Goal: Task Accomplishment & Management: Manage account settings

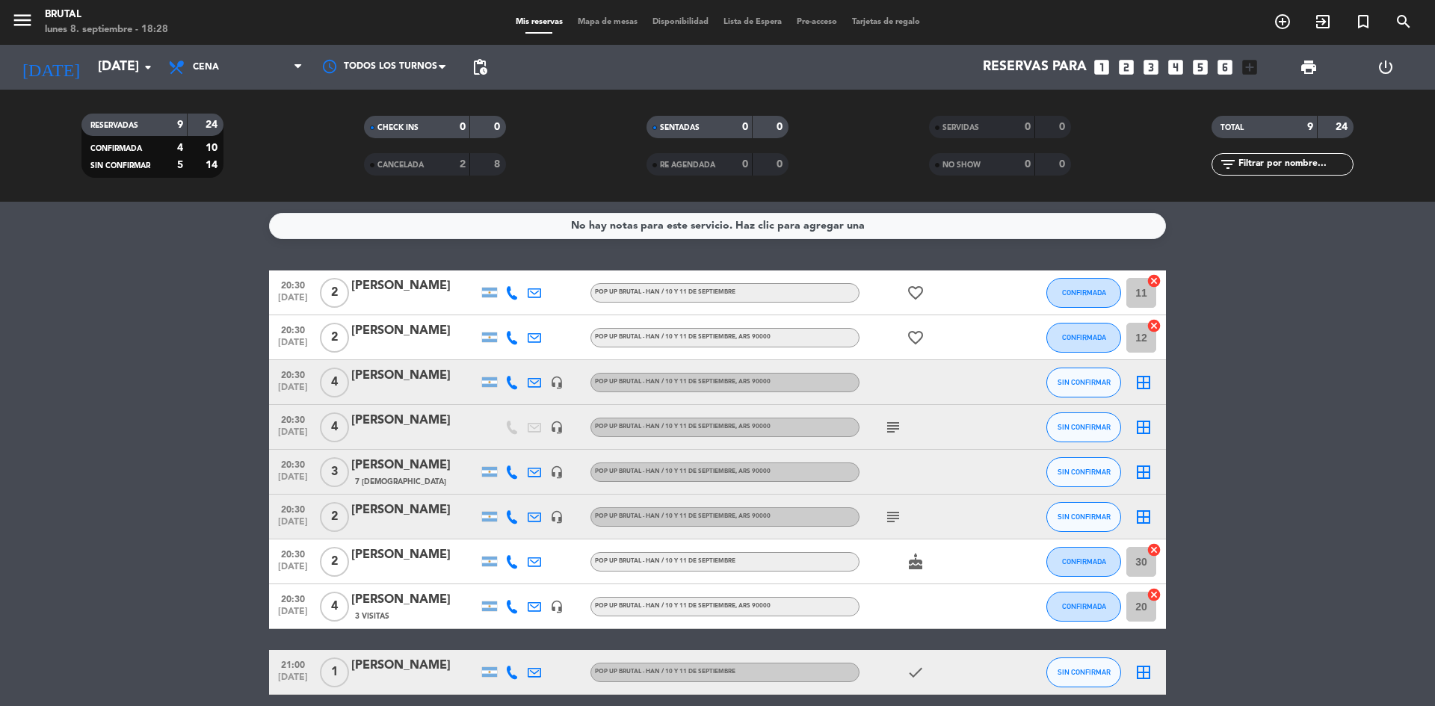
click at [160, 528] on bookings-row "20:30 [DATE] 2 [PERSON_NAME] Pop Up Brutal - Han / [DATE] y [DATE] favorite_bor…" at bounding box center [717, 483] width 1435 height 425
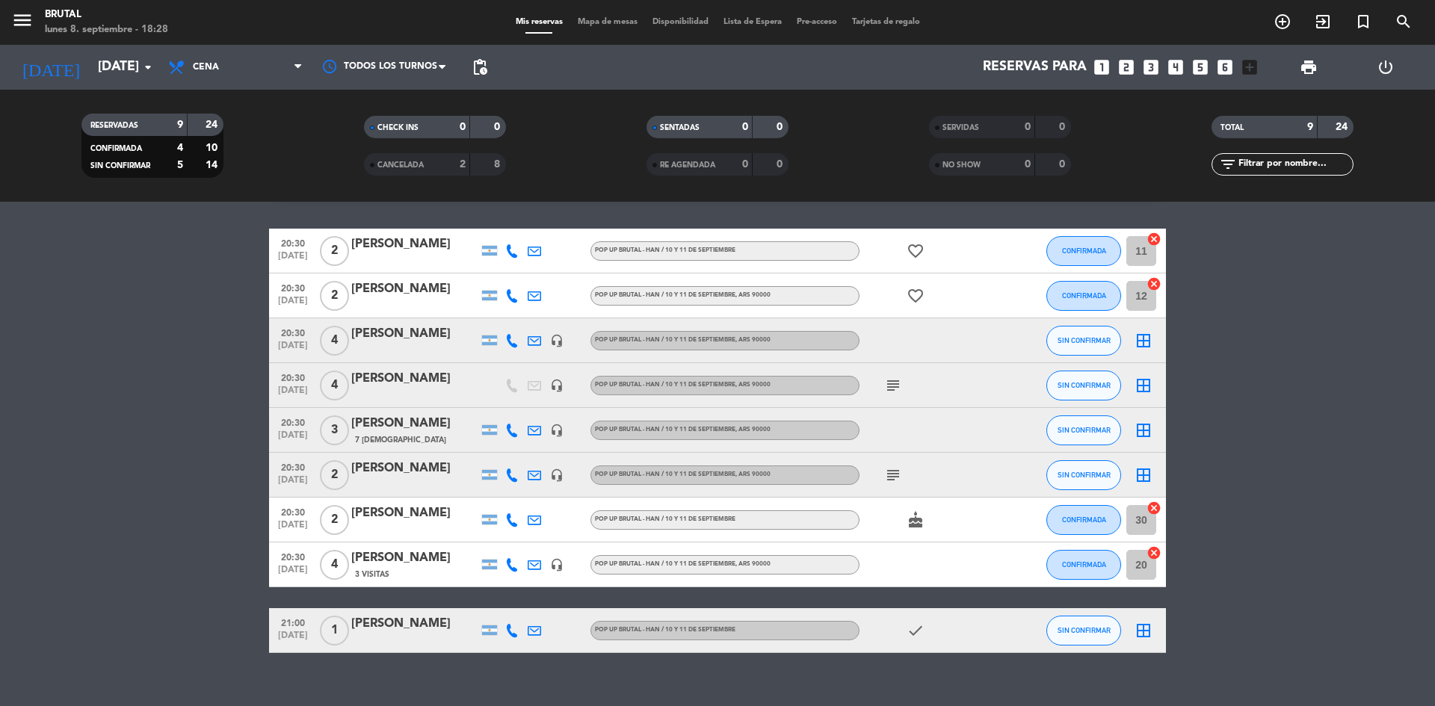
scroll to position [64, 0]
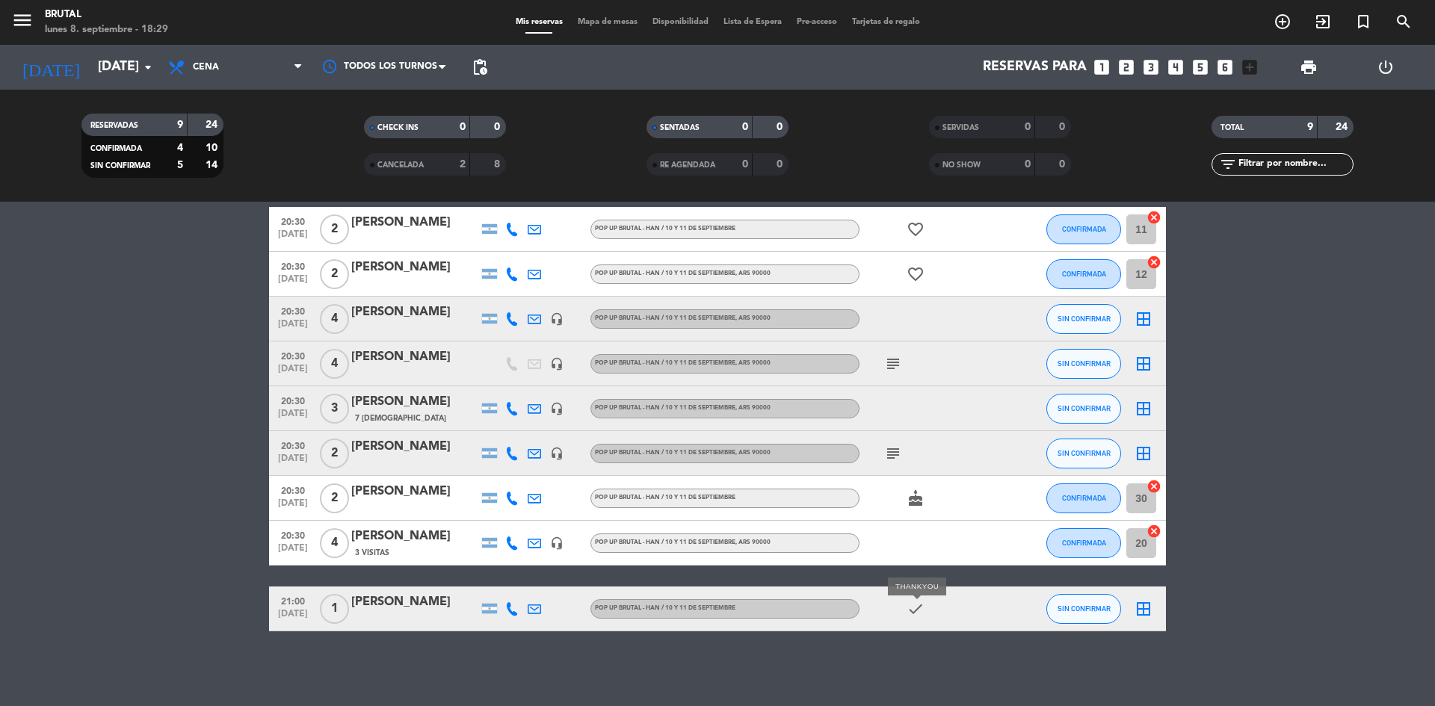
click at [922, 611] on icon "check" at bounding box center [916, 609] width 18 height 18
click at [908, 610] on icon "check" at bounding box center [916, 609] width 18 height 18
click at [916, 501] on icon "cake" at bounding box center [916, 499] width 18 height 18
click at [896, 449] on icon "subject" at bounding box center [893, 454] width 18 height 18
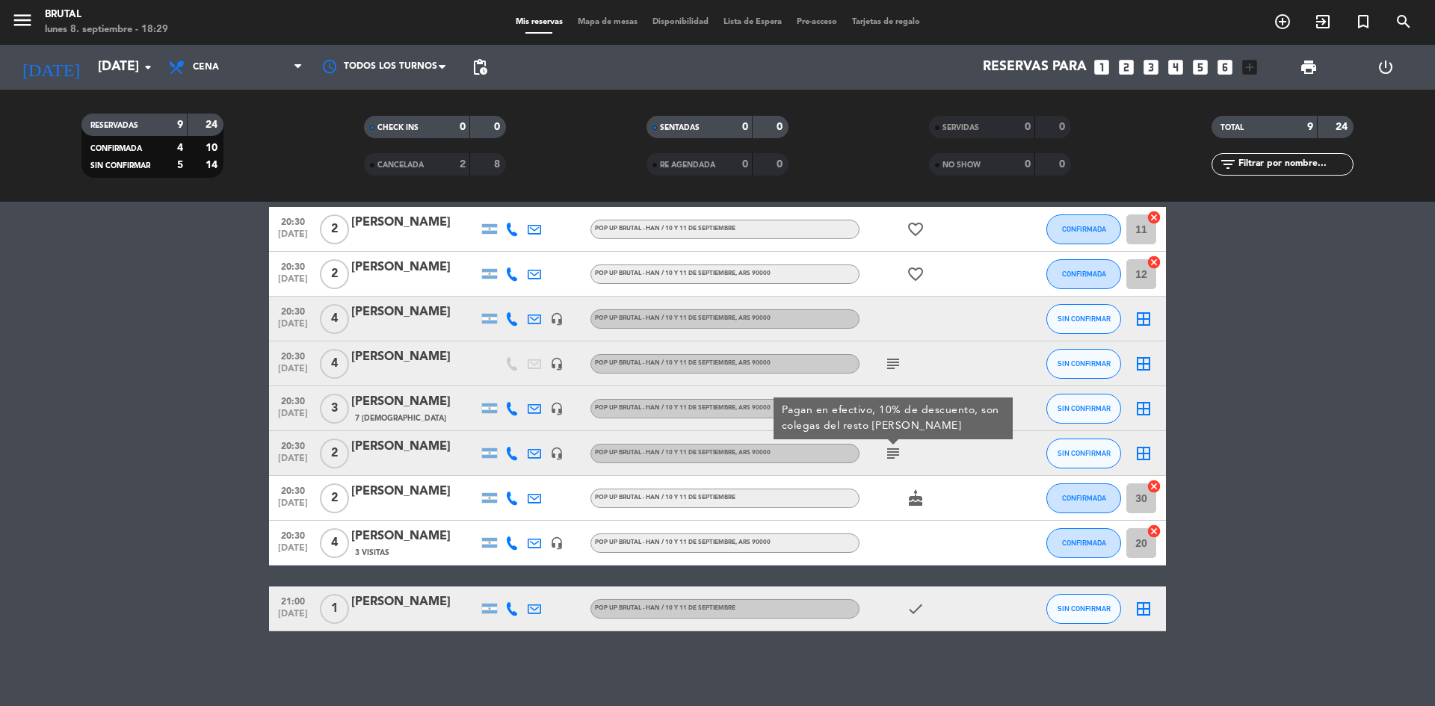
click at [895, 362] on icon "subject" at bounding box center [893, 364] width 18 height 18
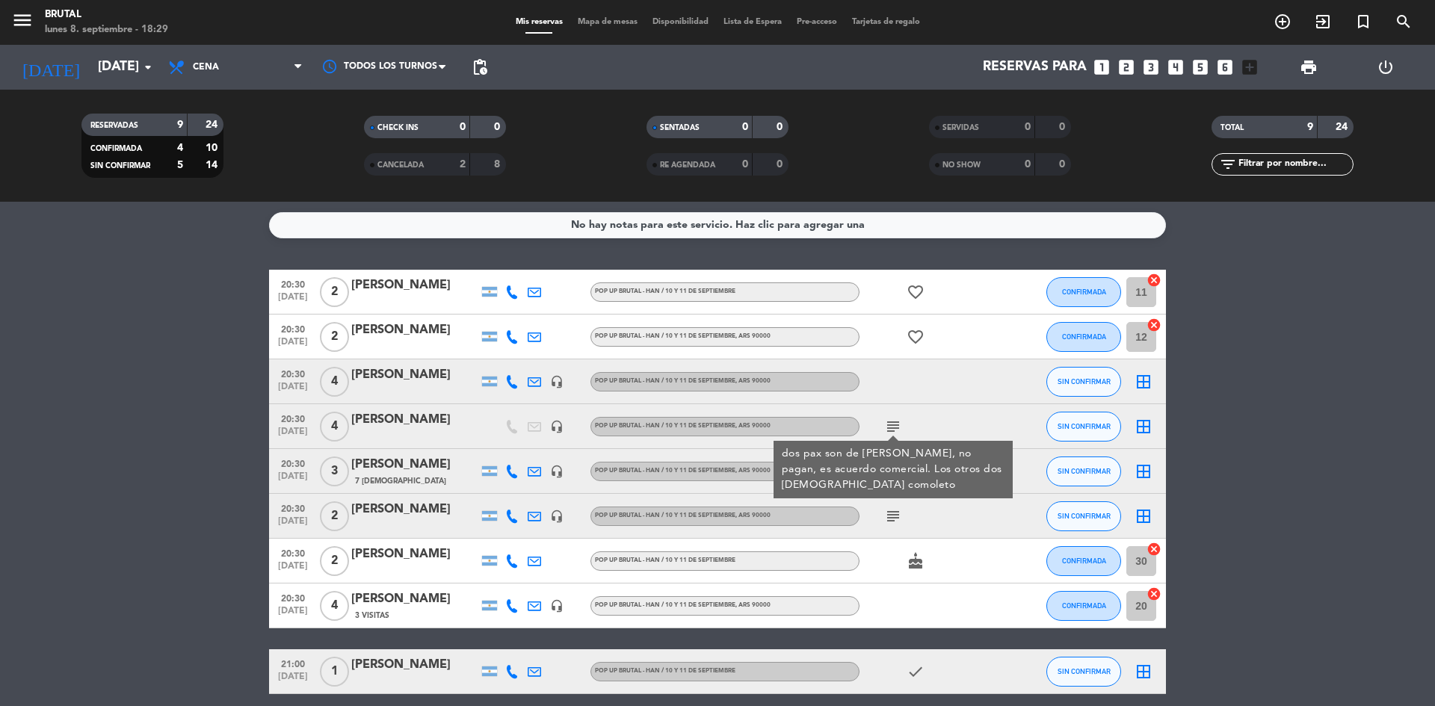
scroll to position [0, 0]
click at [916, 336] on icon "favorite_border" at bounding box center [916, 338] width 18 height 18
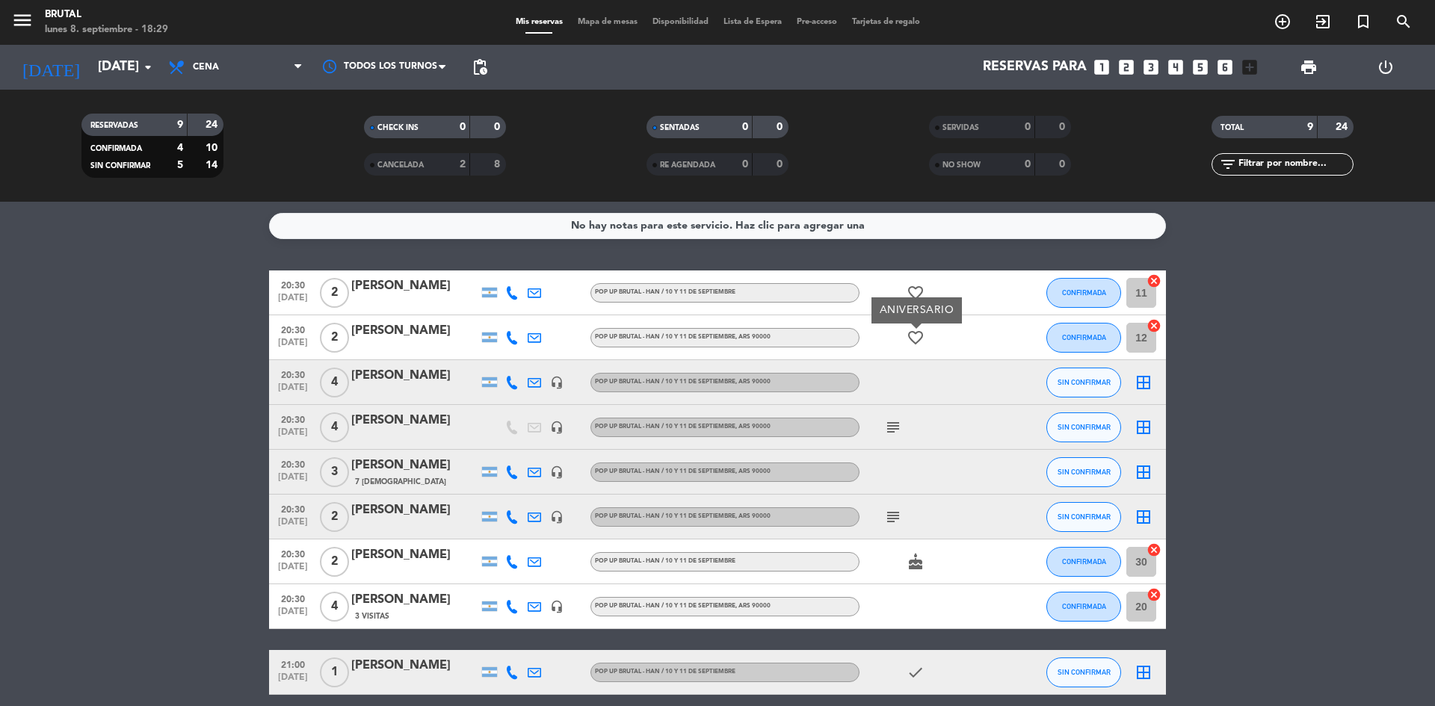
click at [925, 291] on span "favorite_border" at bounding box center [915, 293] width 22 height 18
click at [919, 291] on icon "favorite_border" at bounding box center [916, 293] width 18 height 18
click at [102, 75] on input "[DATE]" at bounding box center [176, 67] width 173 height 30
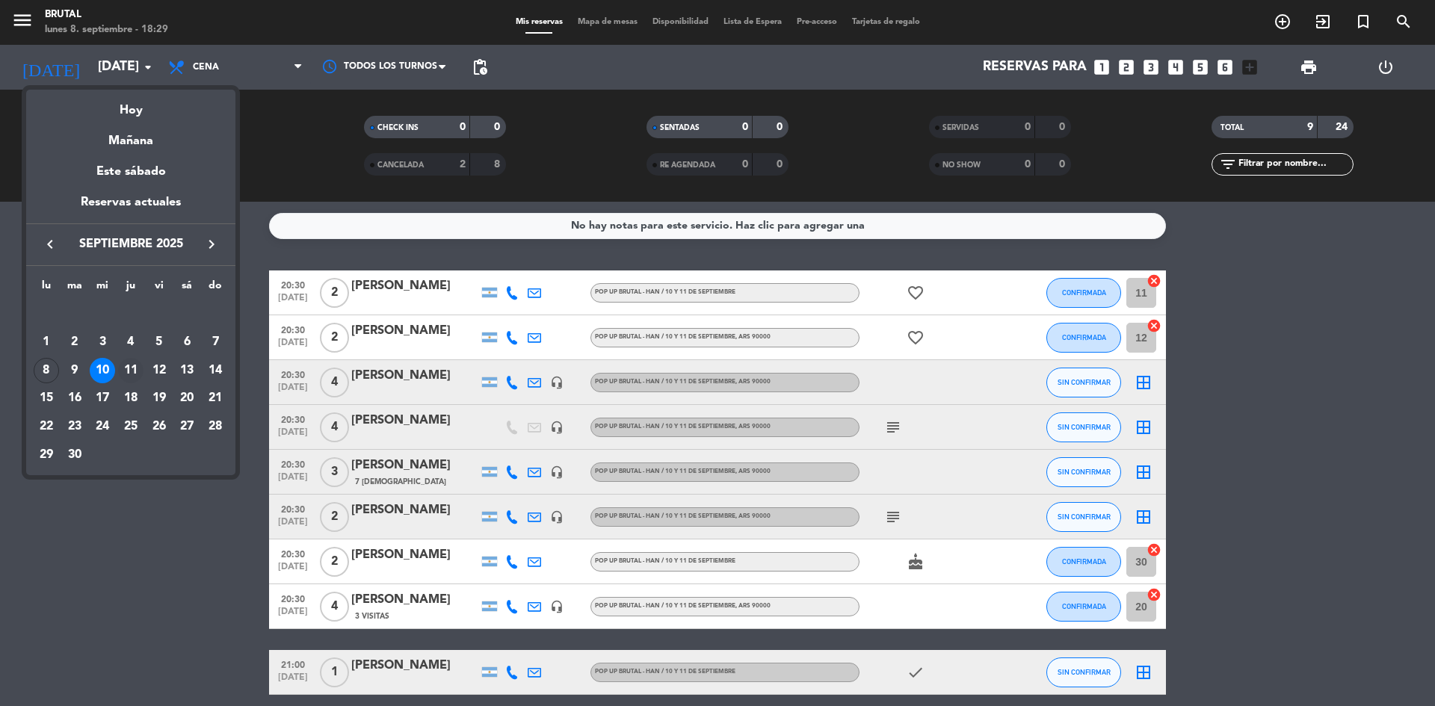
click at [138, 363] on div "11" at bounding box center [130, 370] width 25 height 25
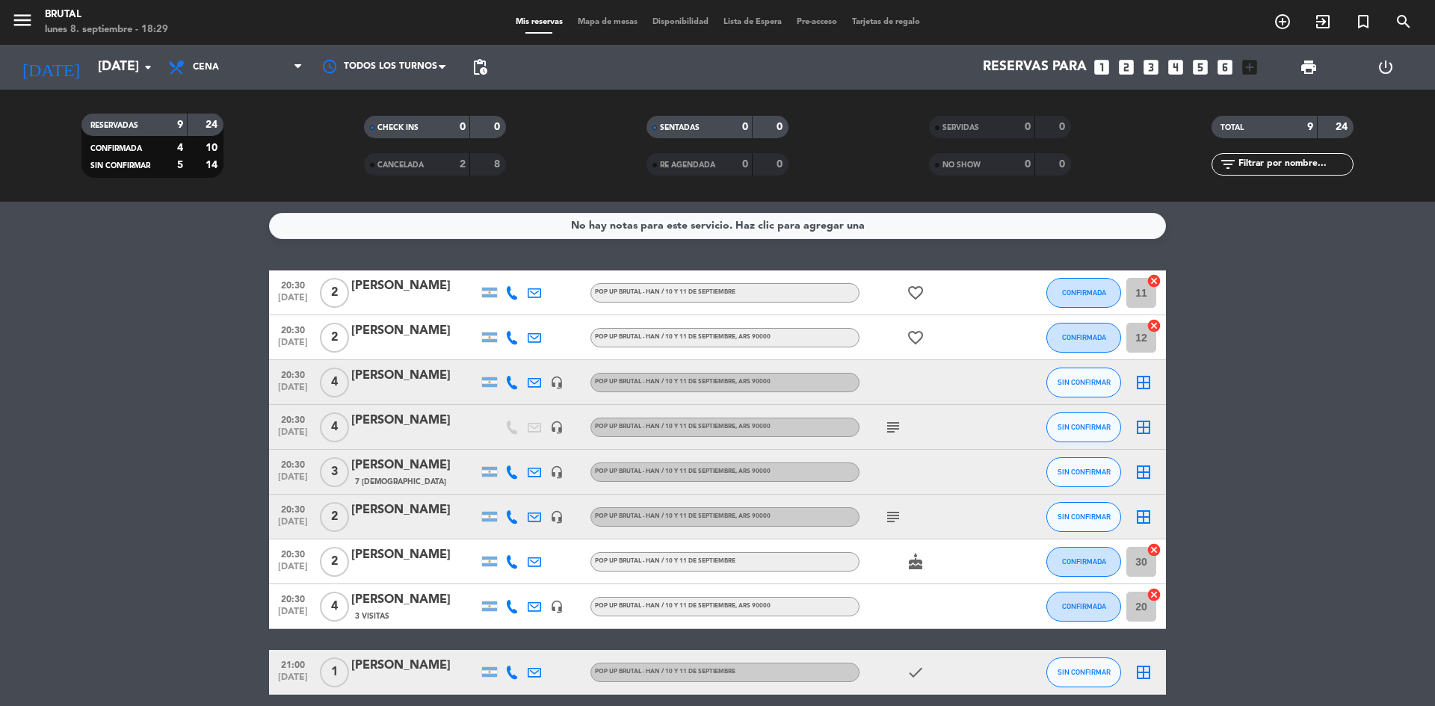
type input "[DEMOGRAPHIC_DATA][DATE]"
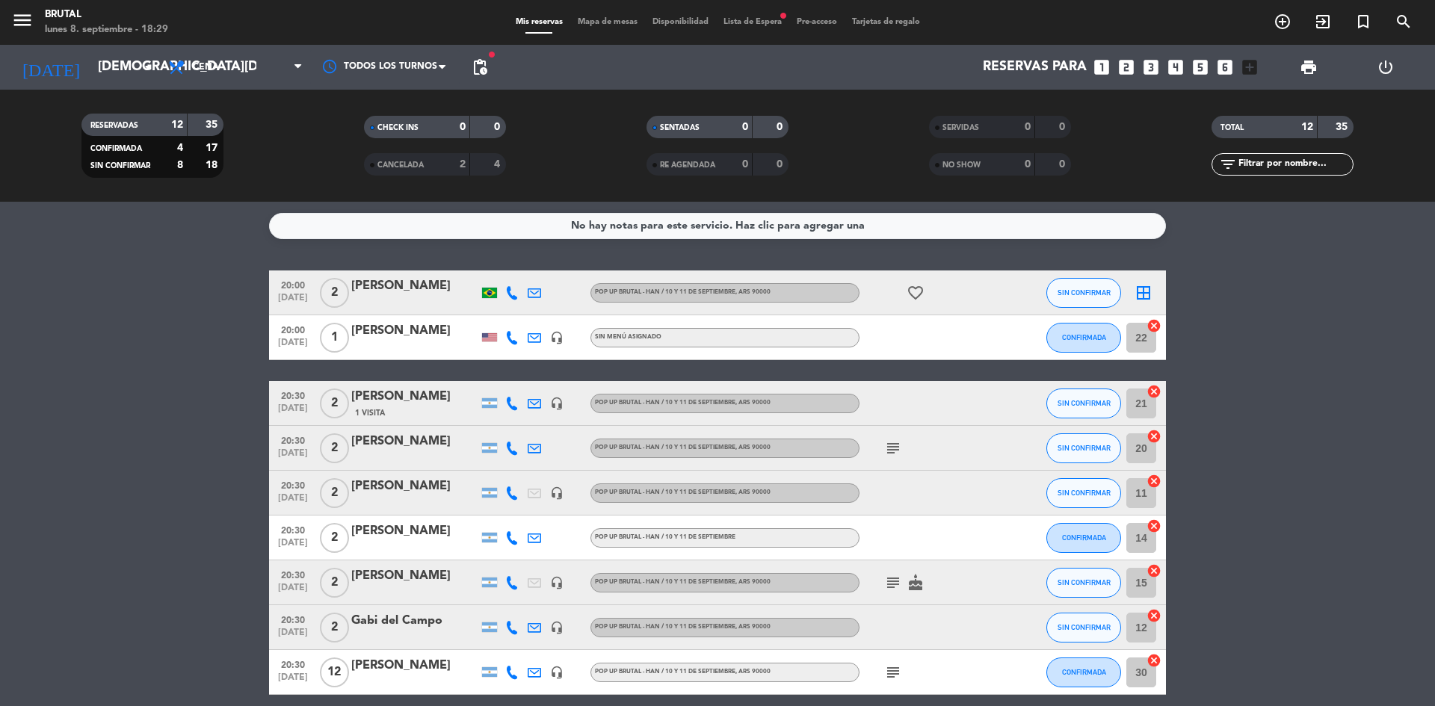
click at [913, 294] on icon "favorite_border" at bounding box center [916, 293] width 18 height 18
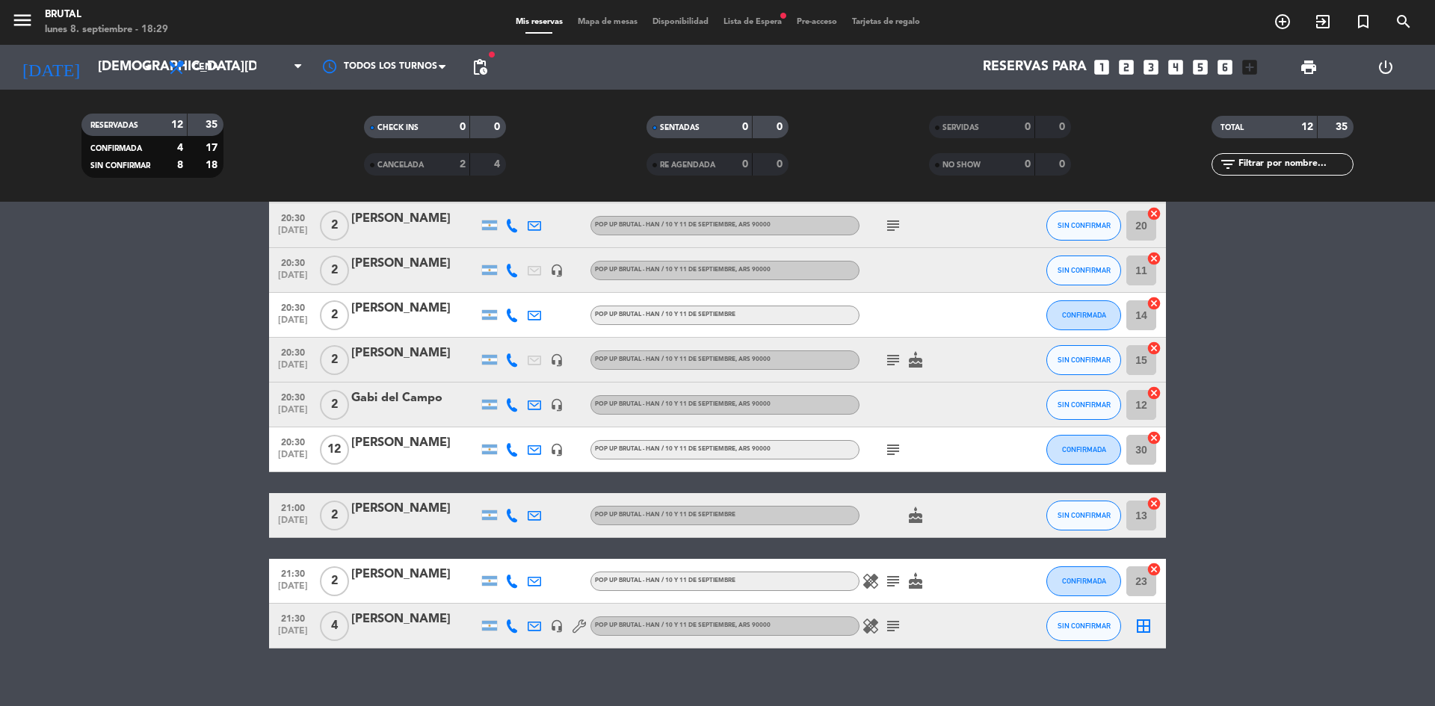
scroll to position [224, 0]
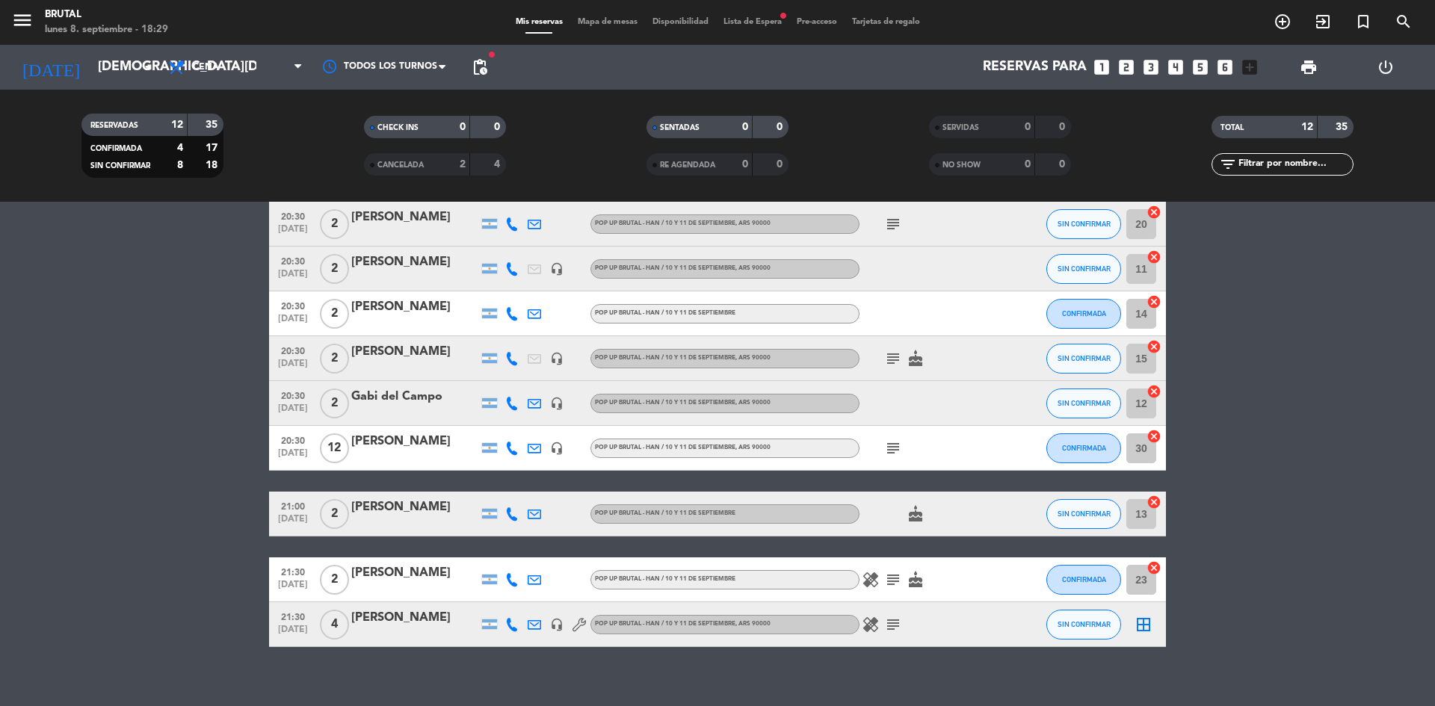
click at [889, 223] on icon "subject" at bounding box center [893, 224] width 18 height 18
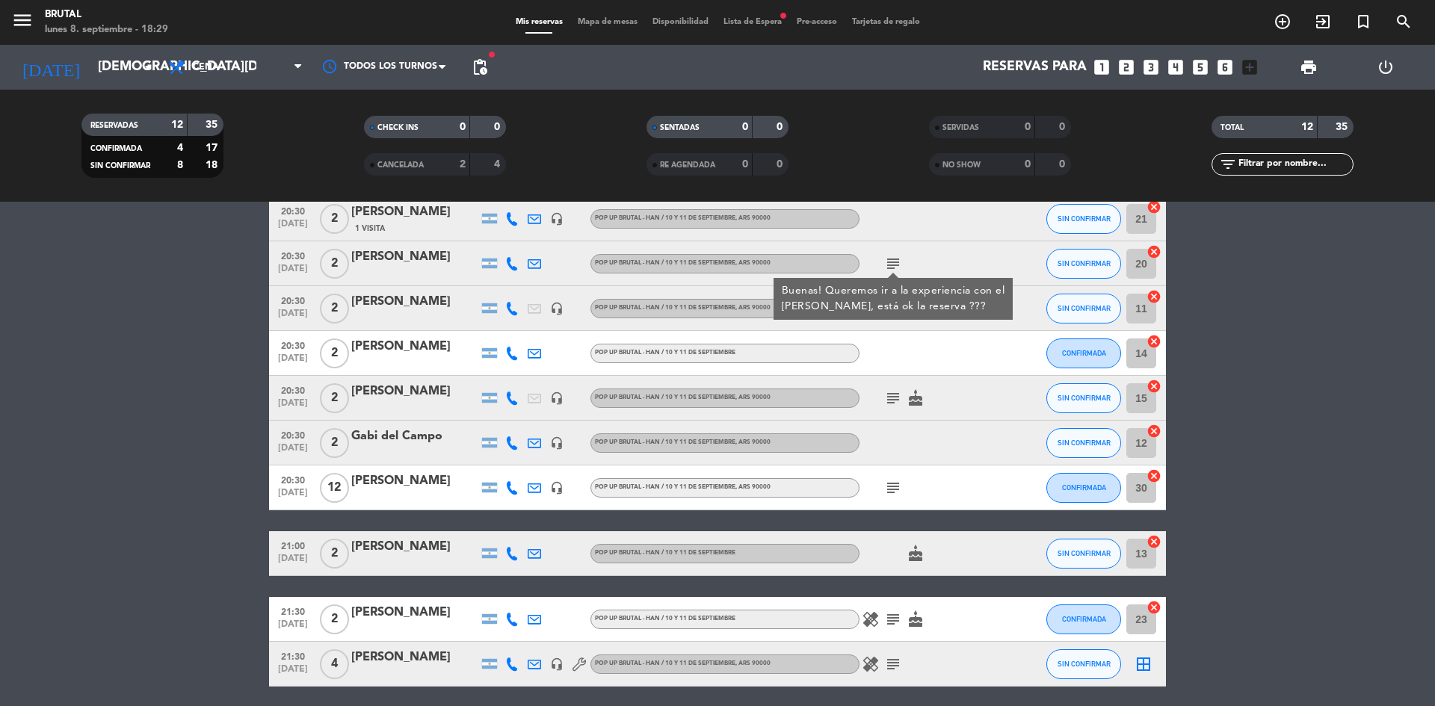
scroll to position [149, 0]
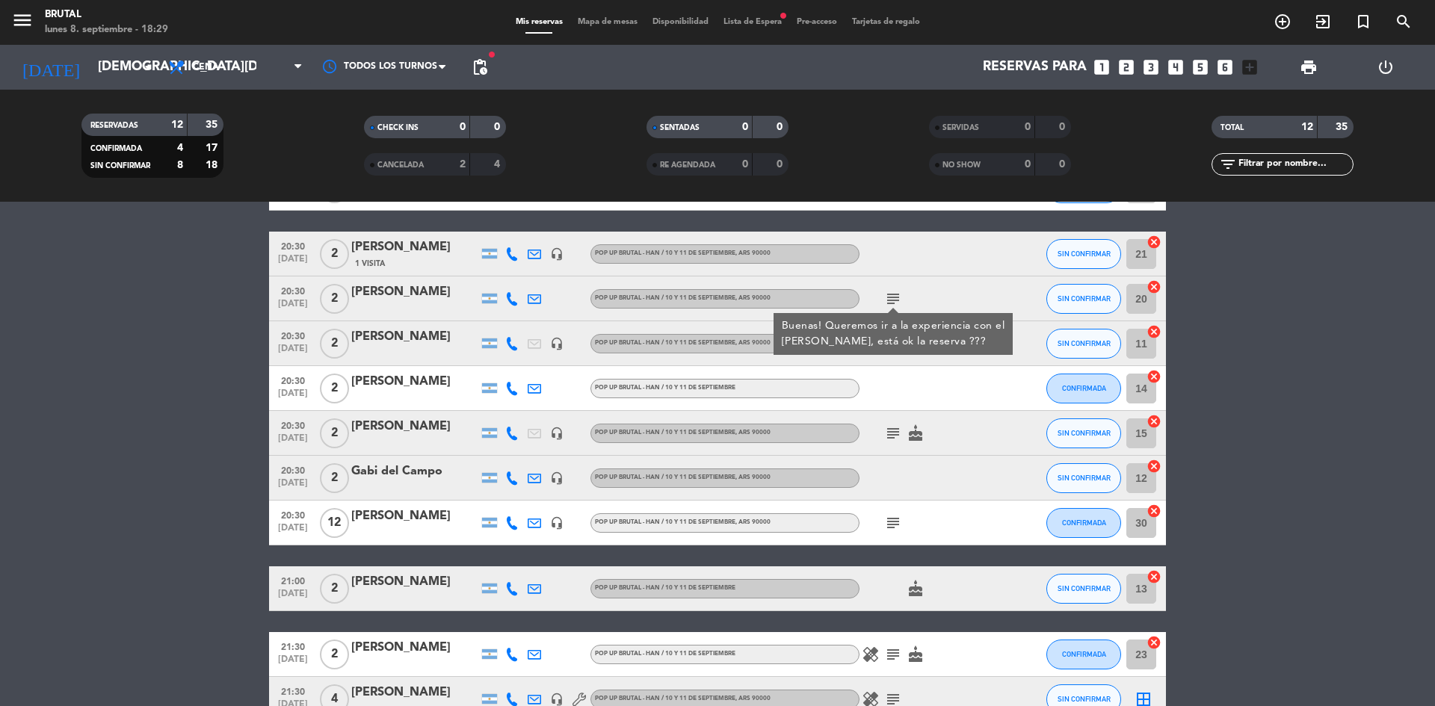
click at [894, 436] on icon "subject" at bounding box center [893, 434] width 18 height 18
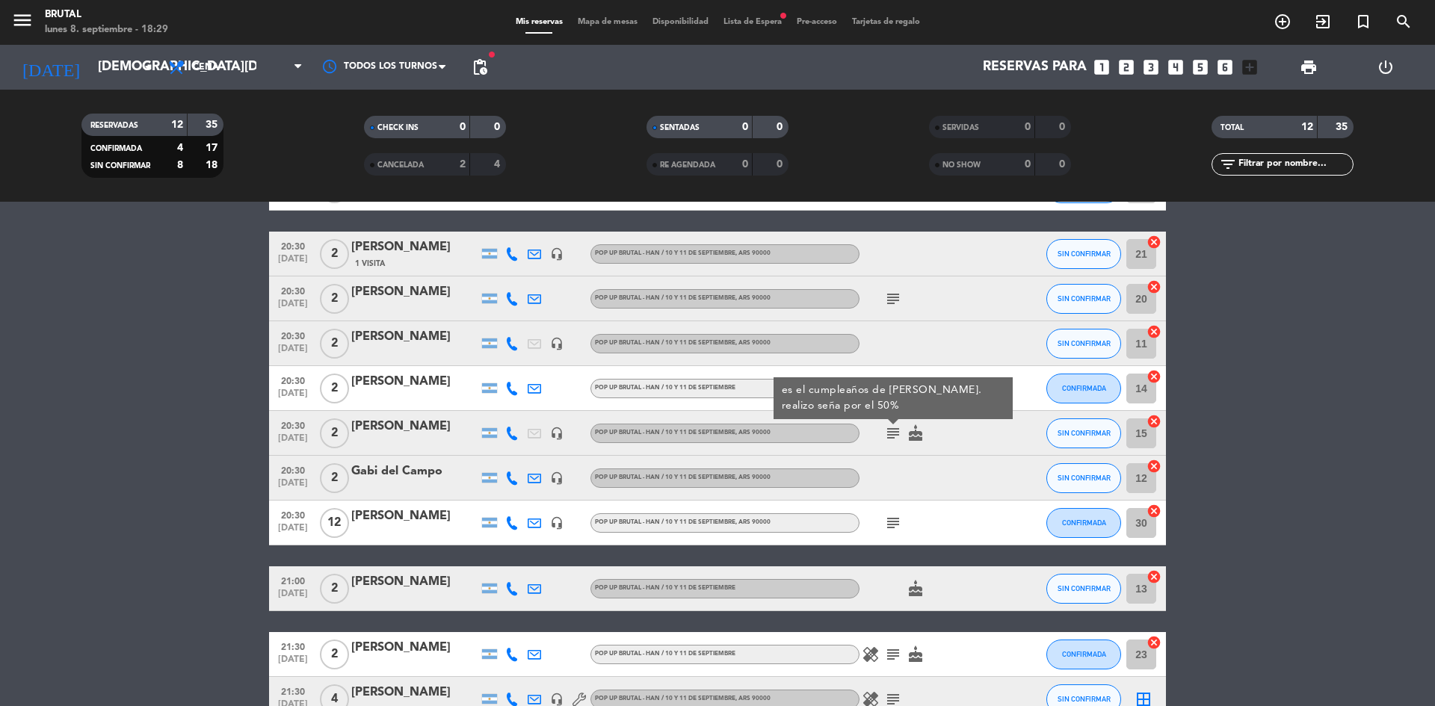
click at [919, 434] on icon "cake" at bounding box center [916, 434] width 18 height 18
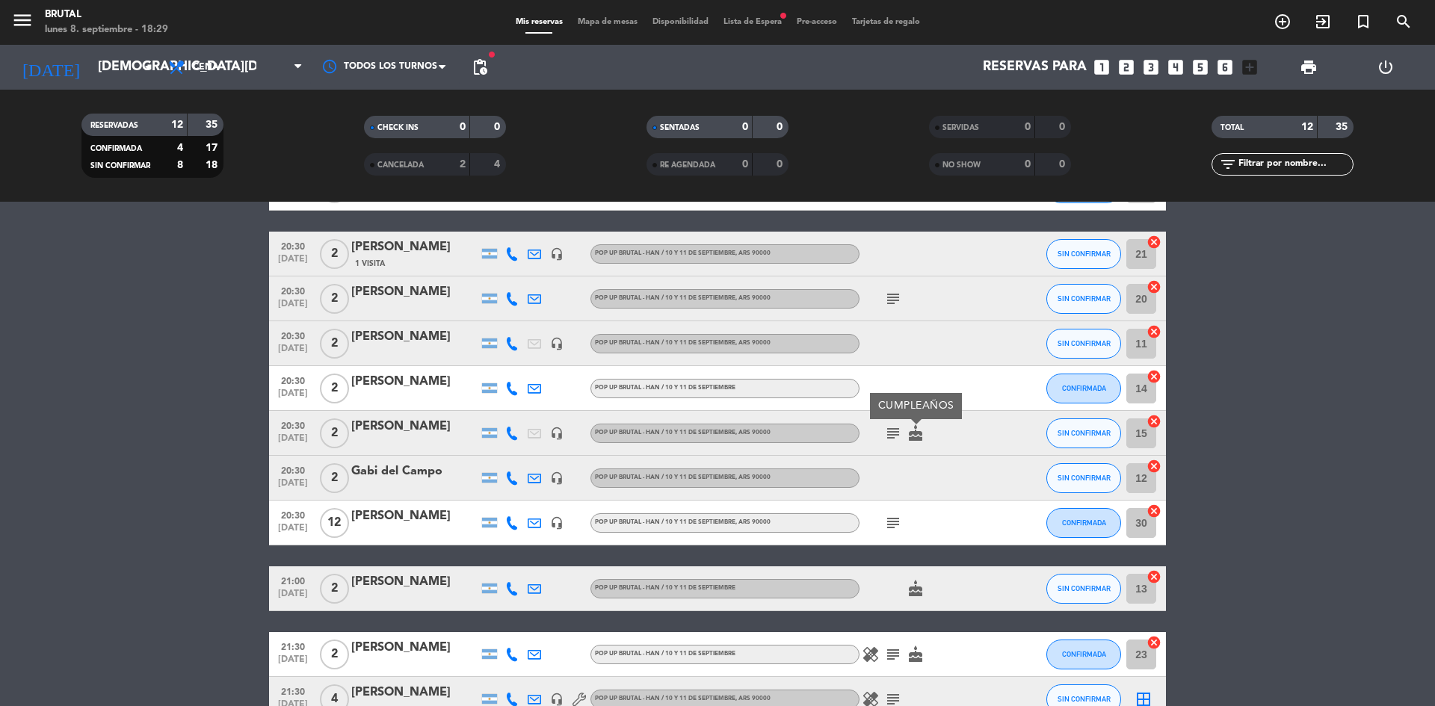
click at [887, 523] on icon "subject" at bounding box center [893, 523] width 18 height 18
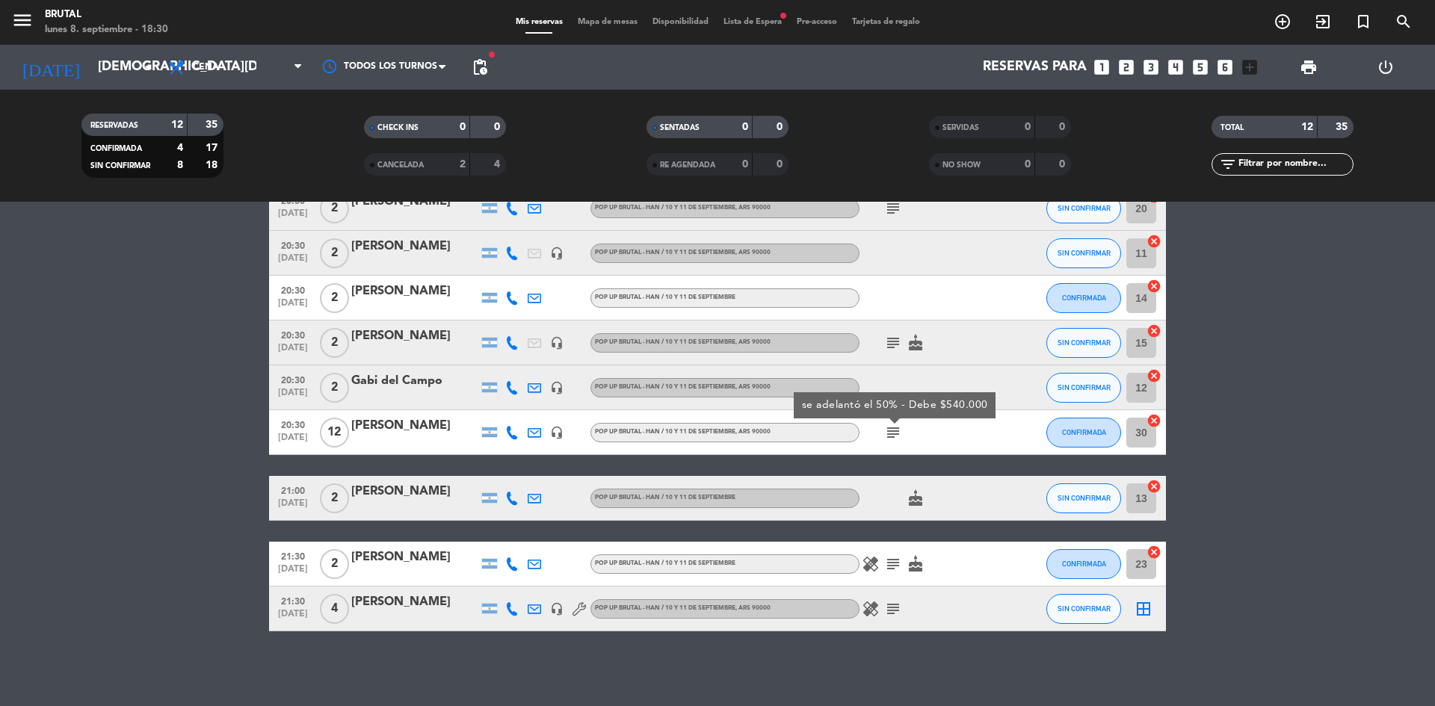
scroll to position [165, 0]
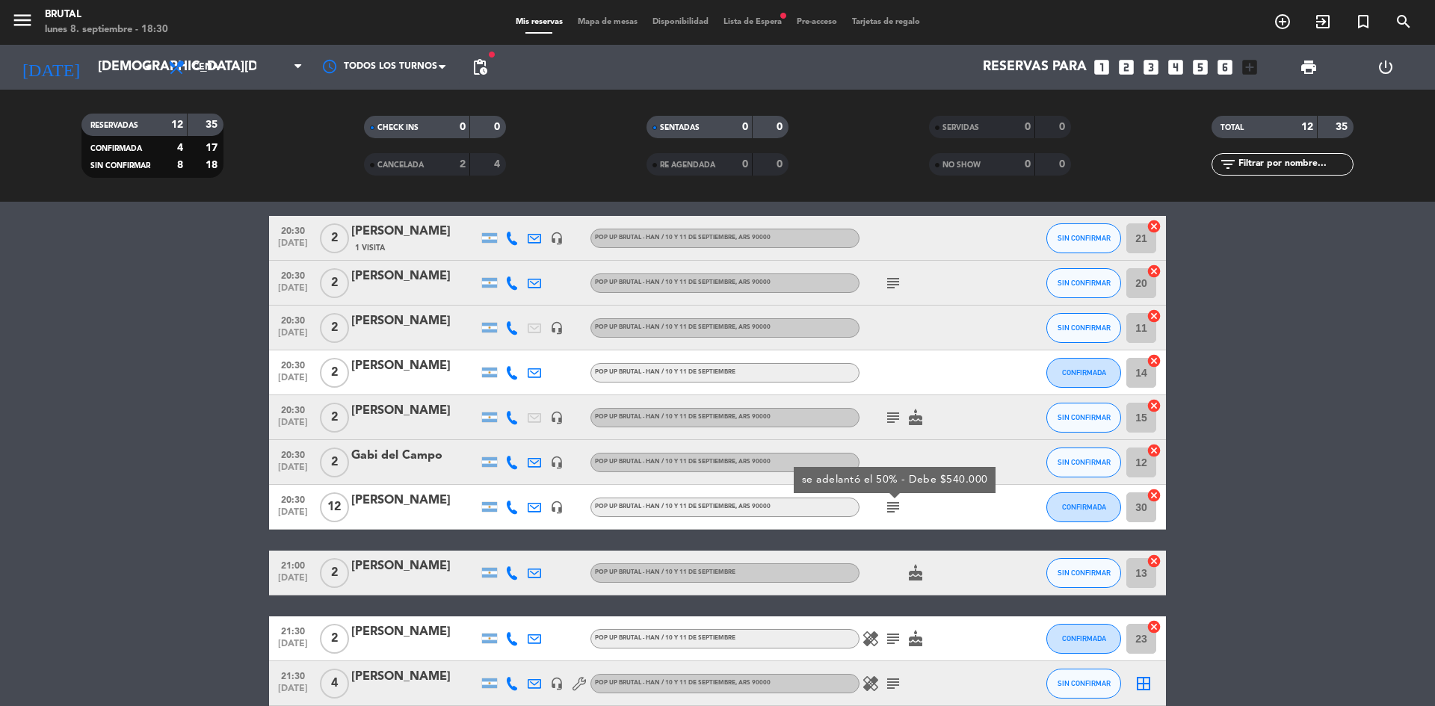
click at [916, 428] on div "subject cake" at bounding box center [926, 417] width 135 height 44
click at [916, 422] on icon "cake" at bounding box center [916, 418] width 18 height 18
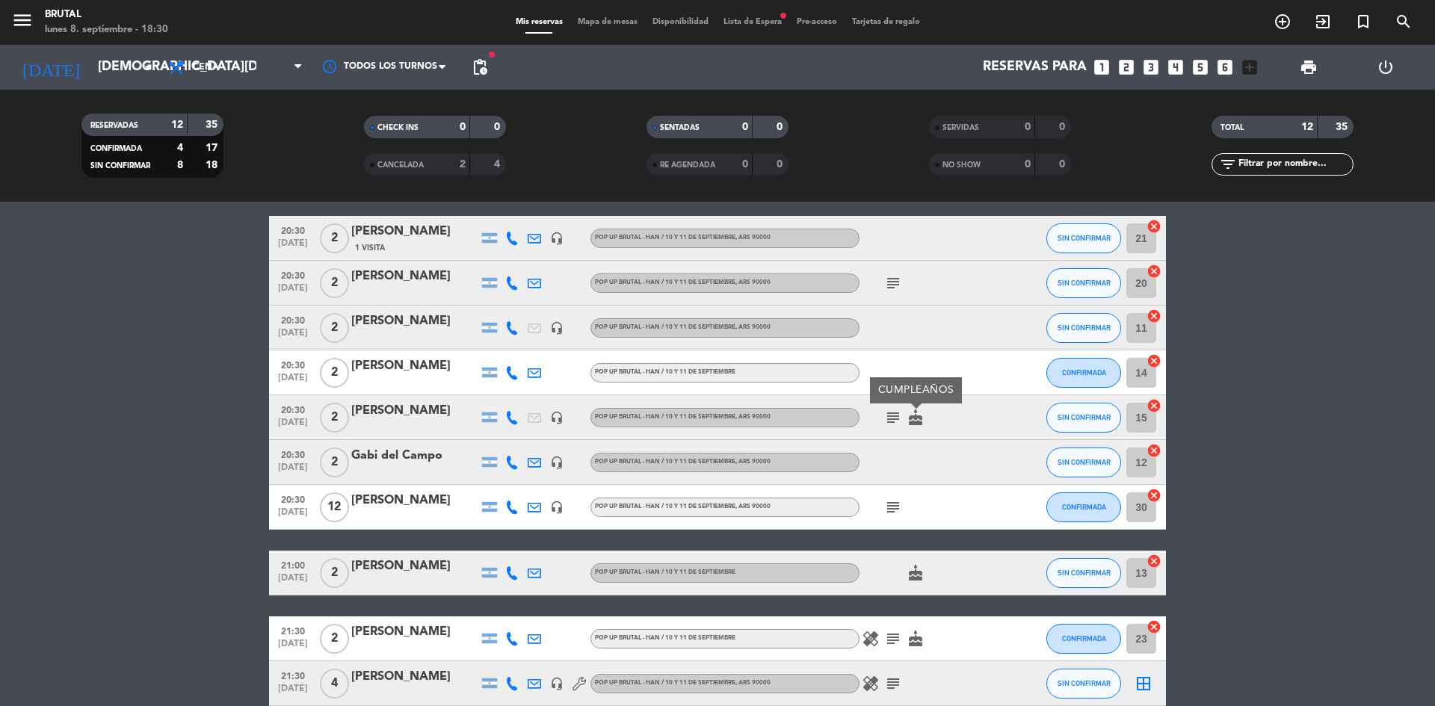
click at [915, 578] on icon "cake" at bounding box center [916, 573] width 18 height 18
click at [916, 633] on icon "cake" at bounding box center [916, 639] width 18 height 18
click at [875, 637] on icon "healing" at bounding box center [871, 639] width 18 height 18
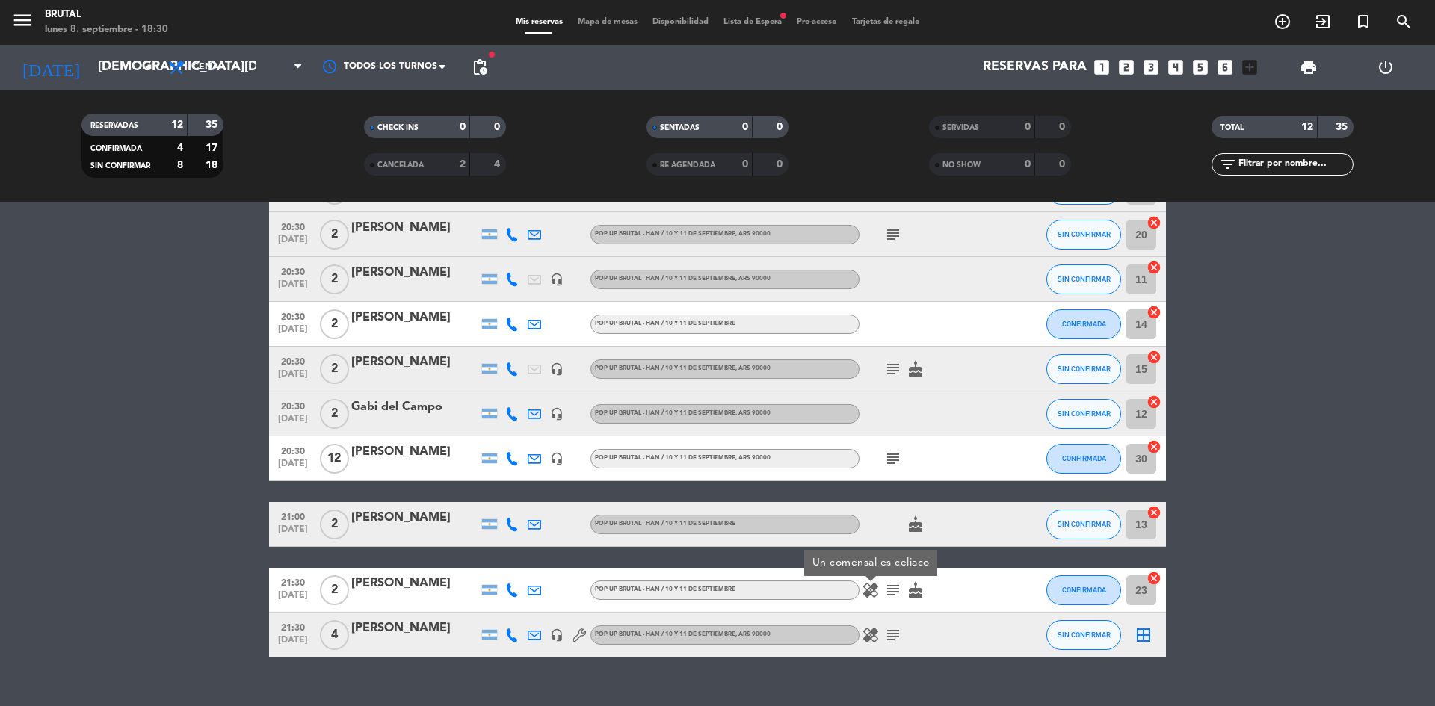
scroll to position [240, 0]
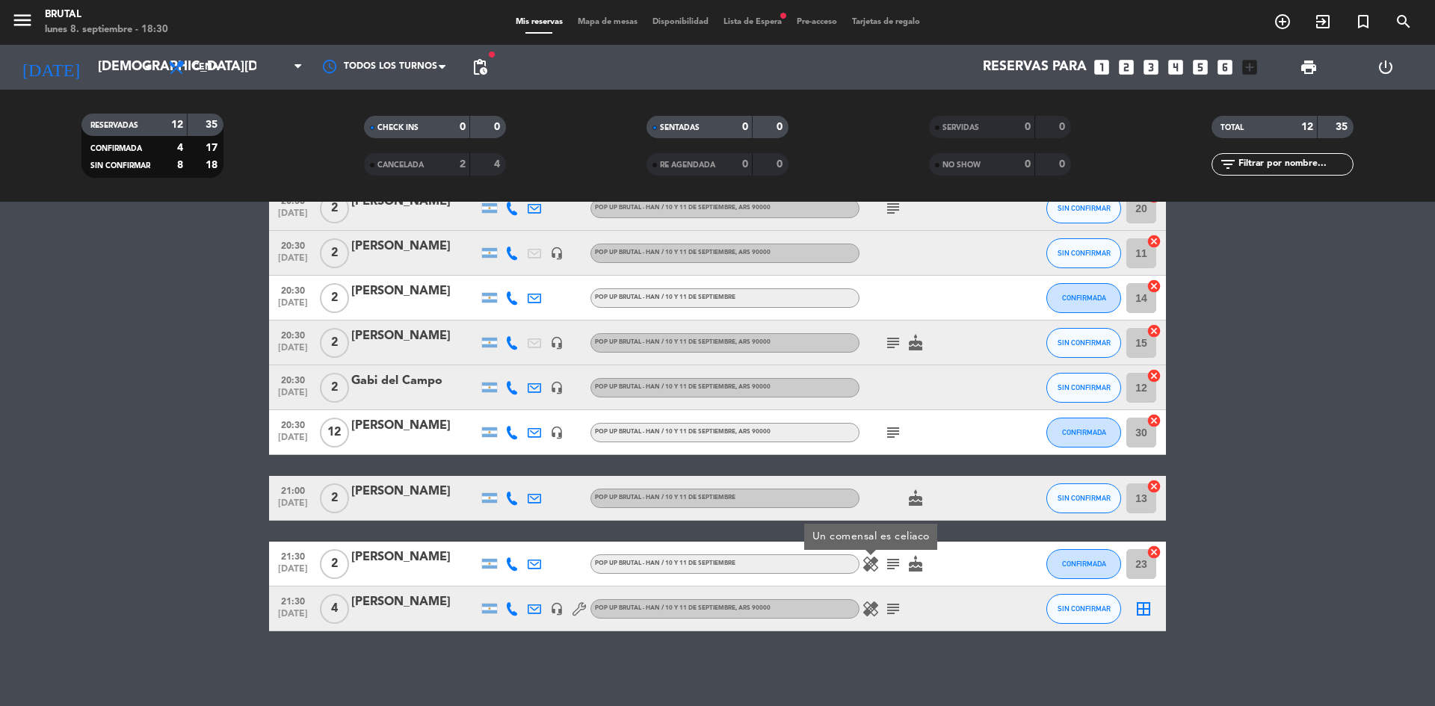
click at [868, 606] on icon "healing" at bounding box center [871, 609] width 18 height 18
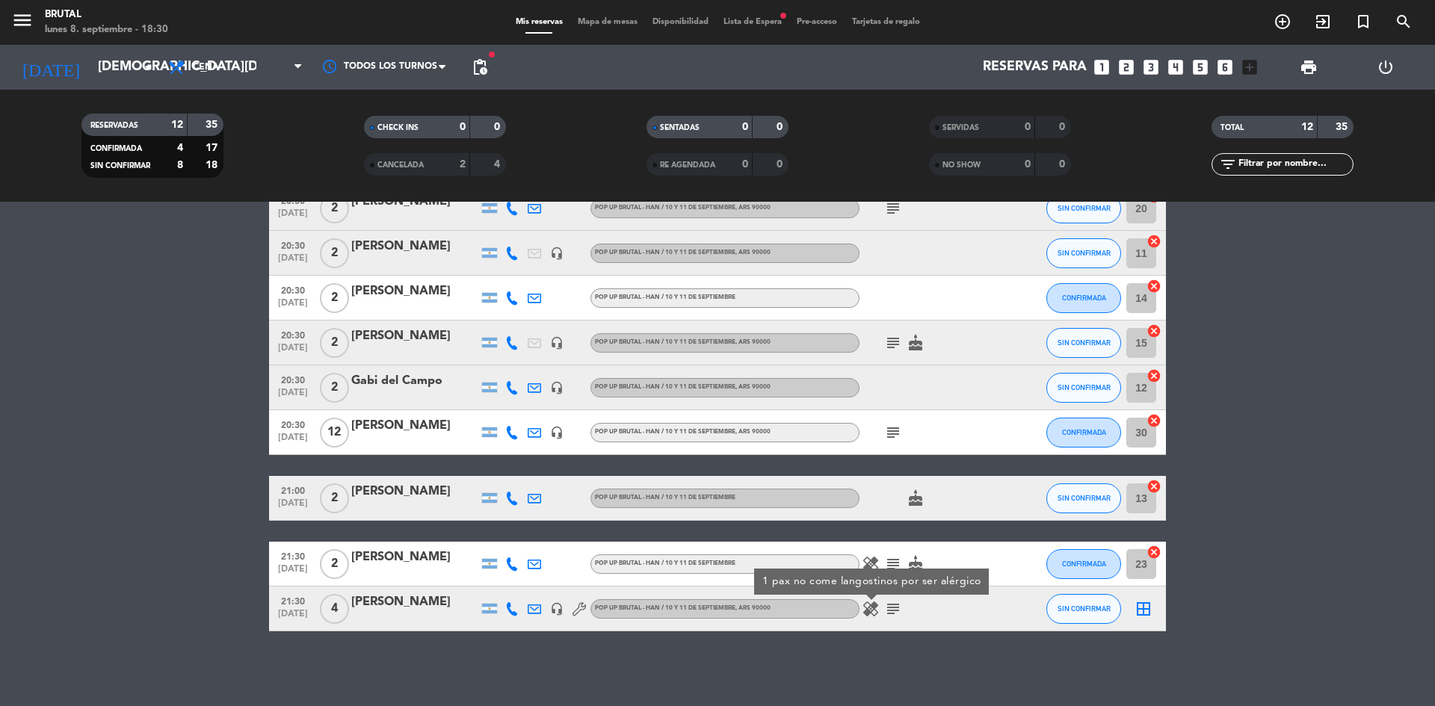
click at [865, 560] on icon "healing" at bounding box center [871, 564] width 18 height 18
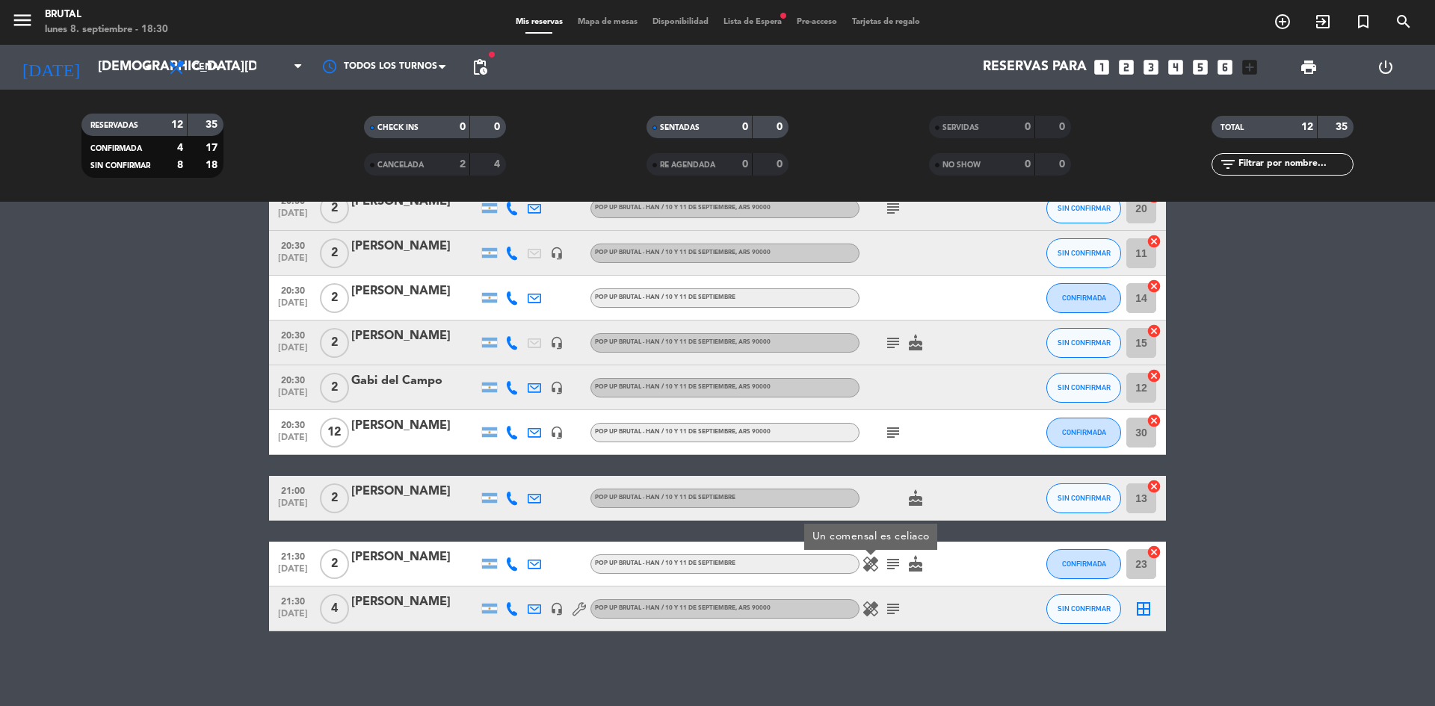
click at [850, 664] on div "No hay notas para este servicio. Haz clic para agregar una 20:00 [DATE] 2 [PERS…" at bounding box center [717, 454] width 1435 height 504
click at [487, 70] on span "pending_actions" at bounding box center [480, 67] width 18 height 18
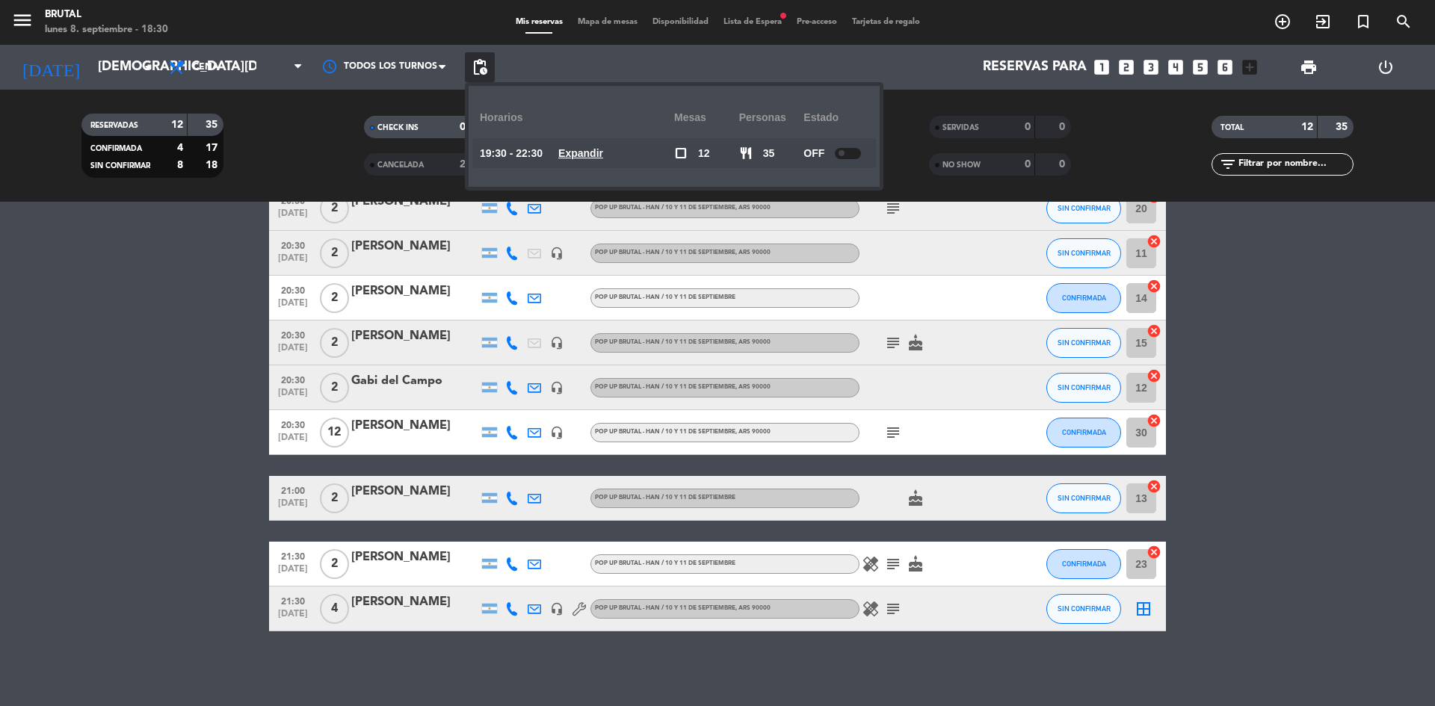
click at [753, 22] on span "Lista de Espera fiber_manual_record" at bounding box center [752, 22] width 73 height 8
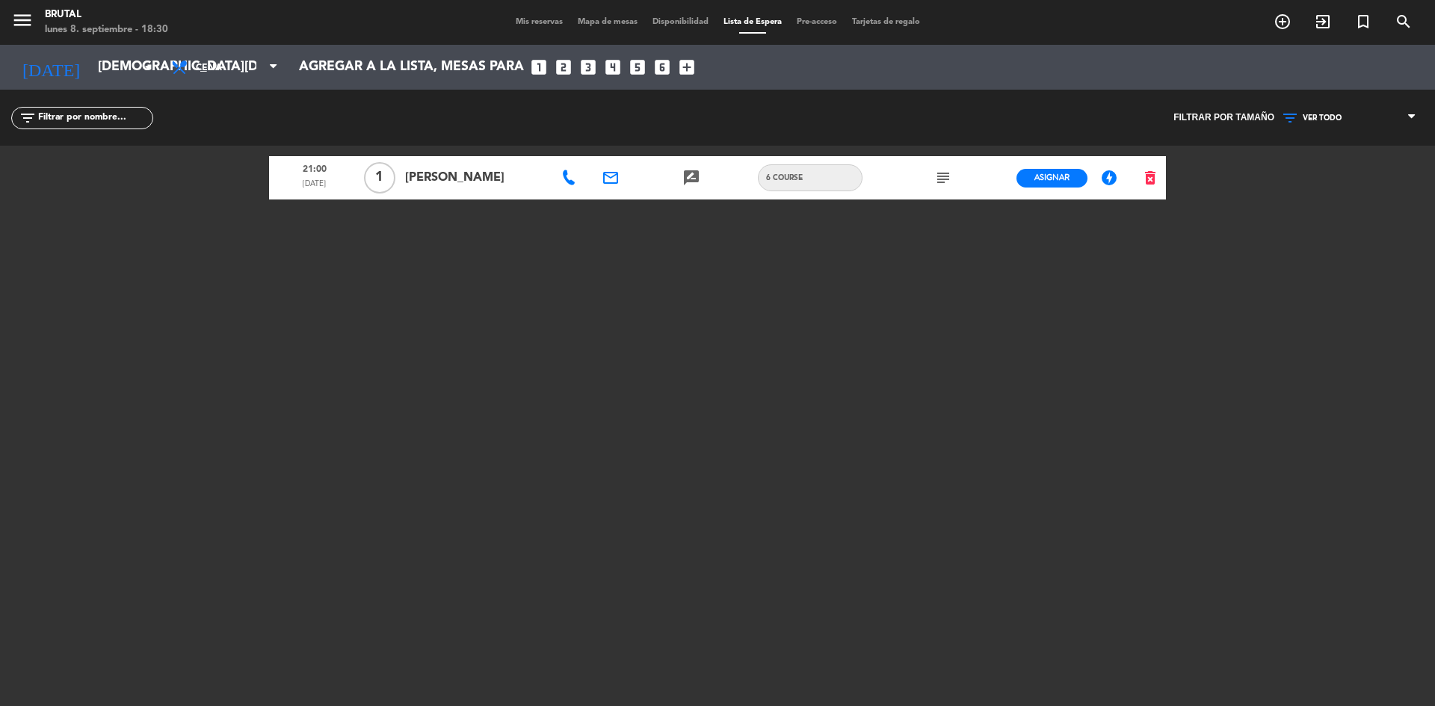
click at [541, 19] on span "Mis reservas" at bounding box center [539, 22] width 62 height 8
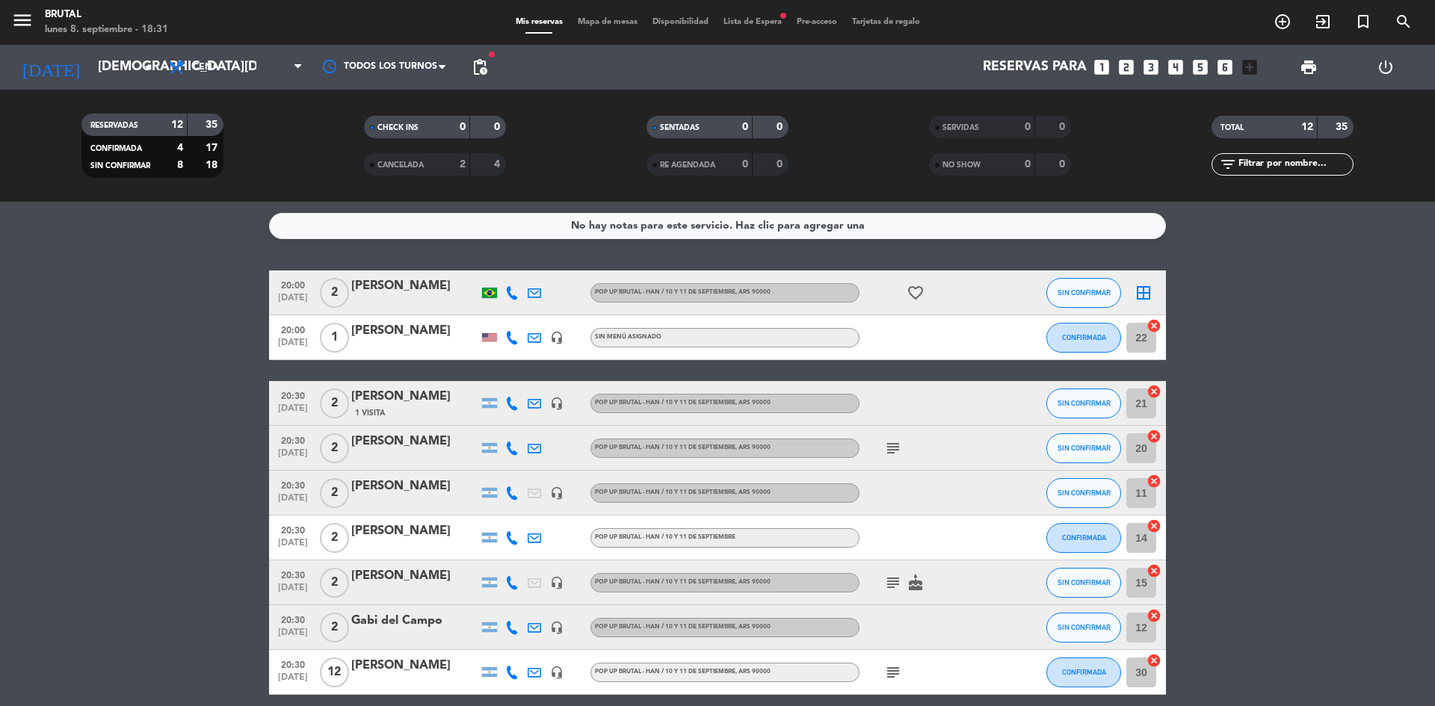
click at [457, 169] on div "2" at bounding box center [451, 164] width 30 height 17
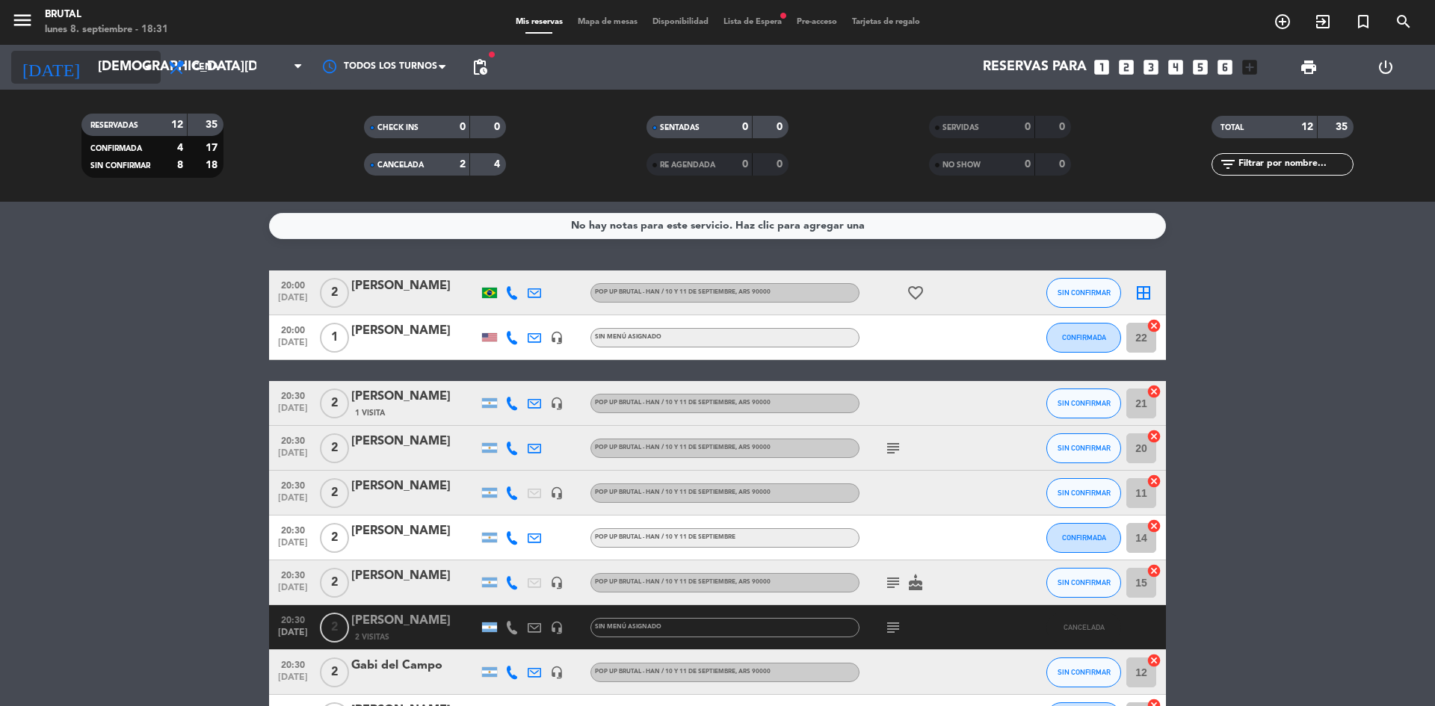
click at [129, 74] on input "[DEMOGRAPHIC_DATA][DATE]" at bounding box center [176, 67] width 173 height 30
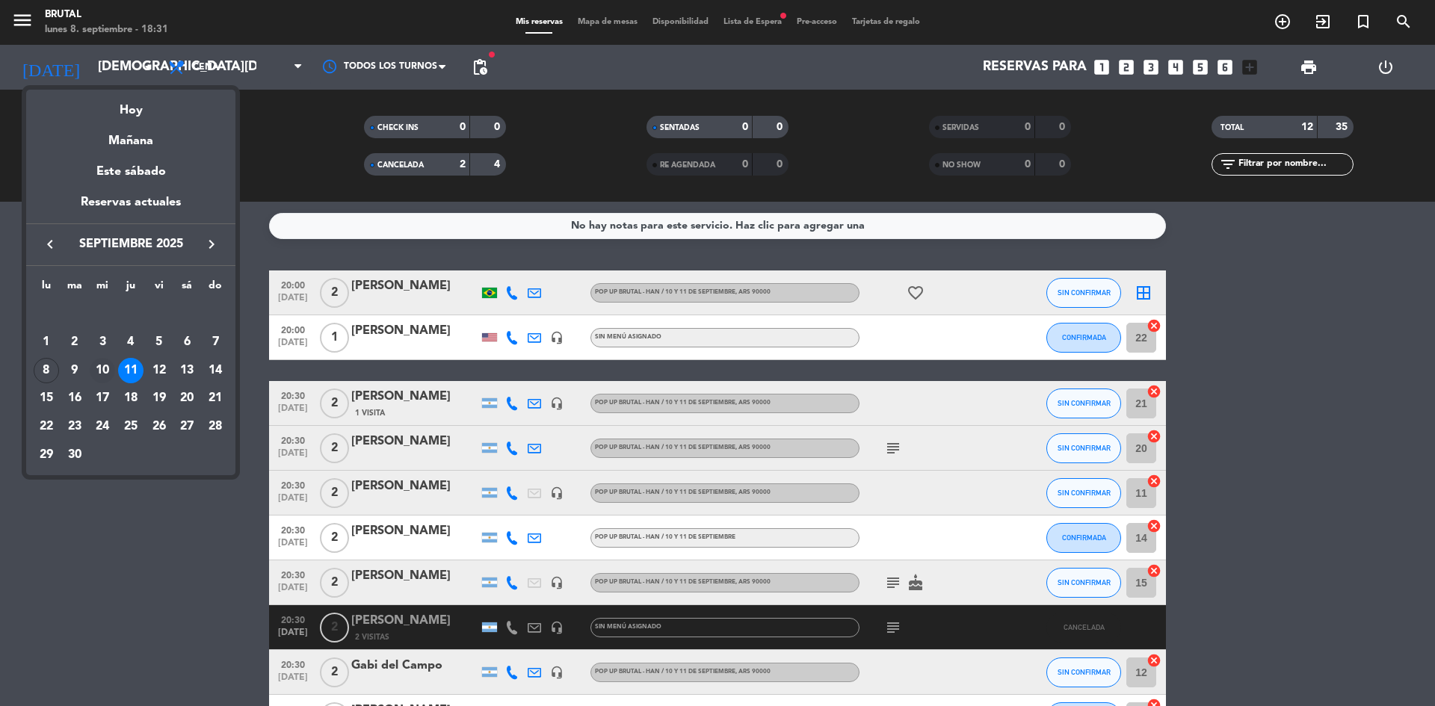
click at [107, 371] on div "10" at bounding box center [102, 370] width 25 height 25
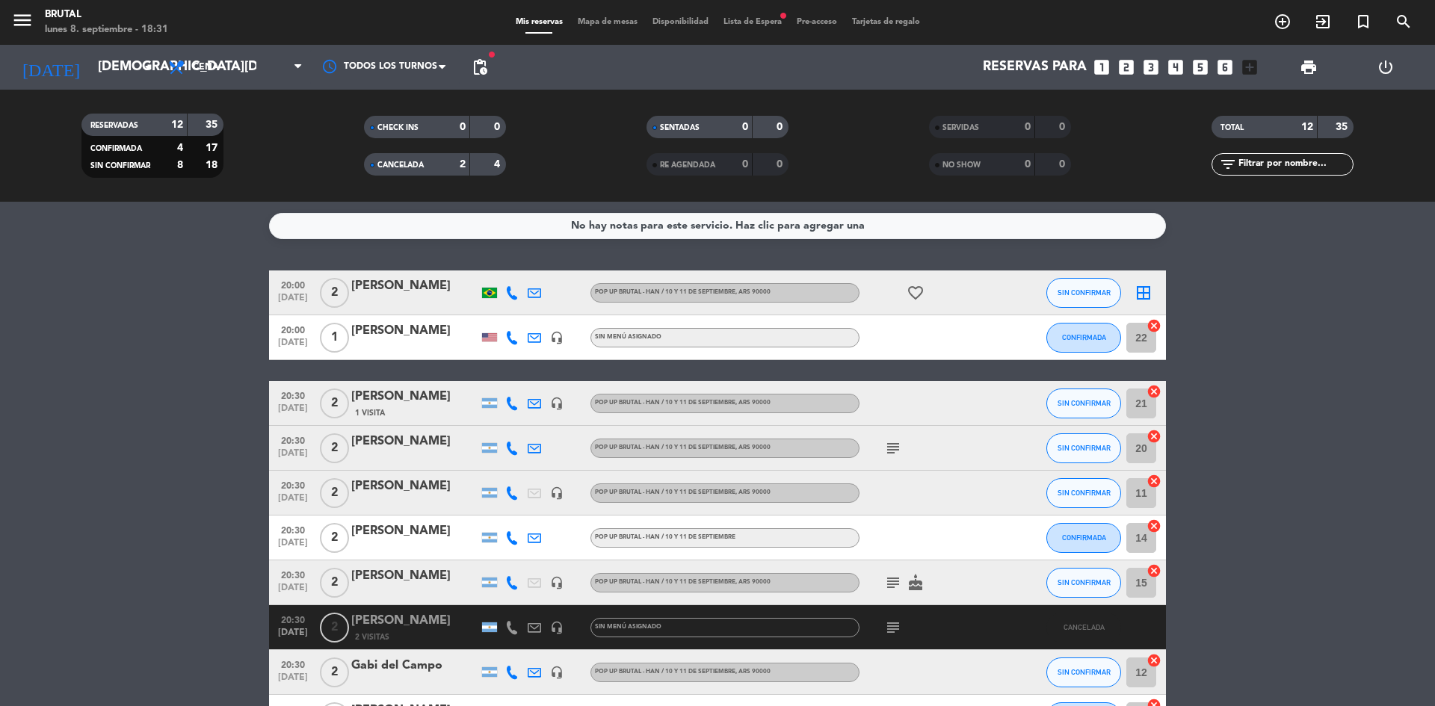
type input "[DATE]"
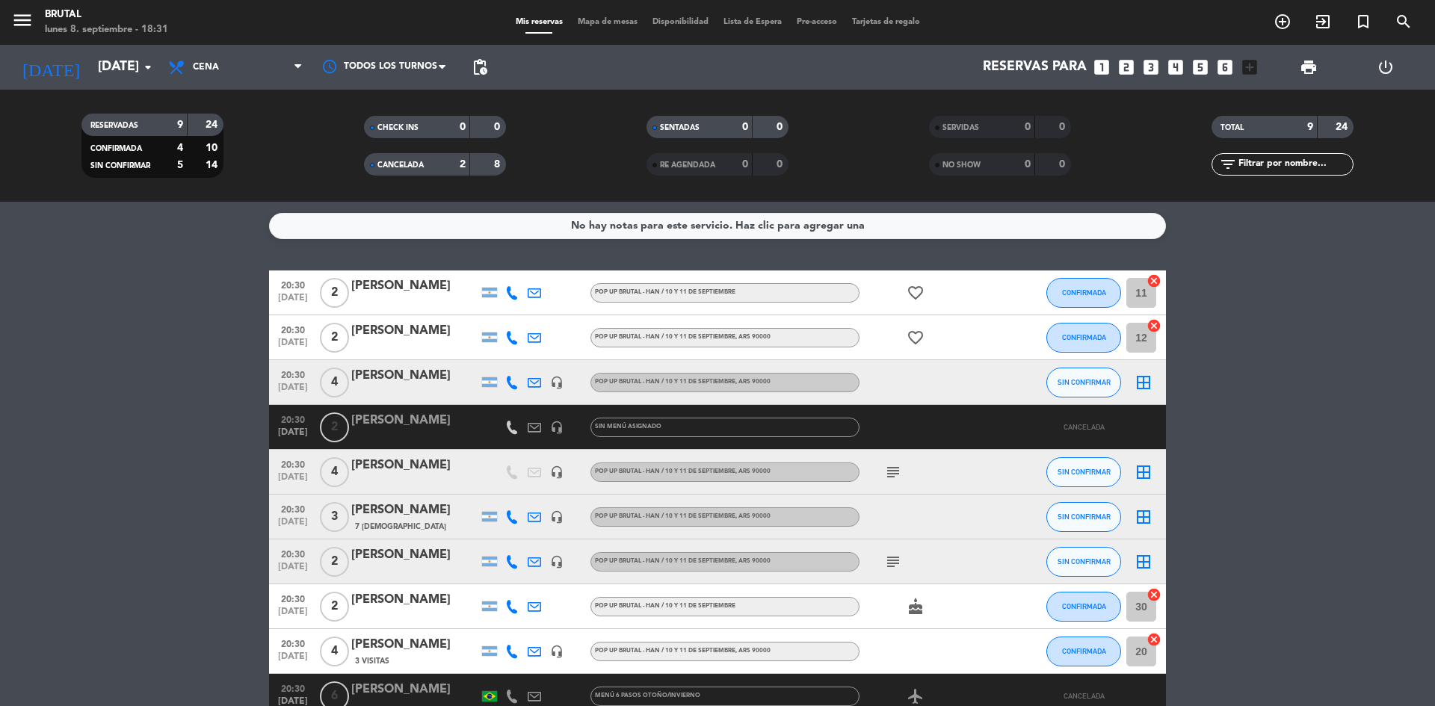
click at [429, 167] on div "CANCELADA" at bounding box center [402, 164] width 69 height 17
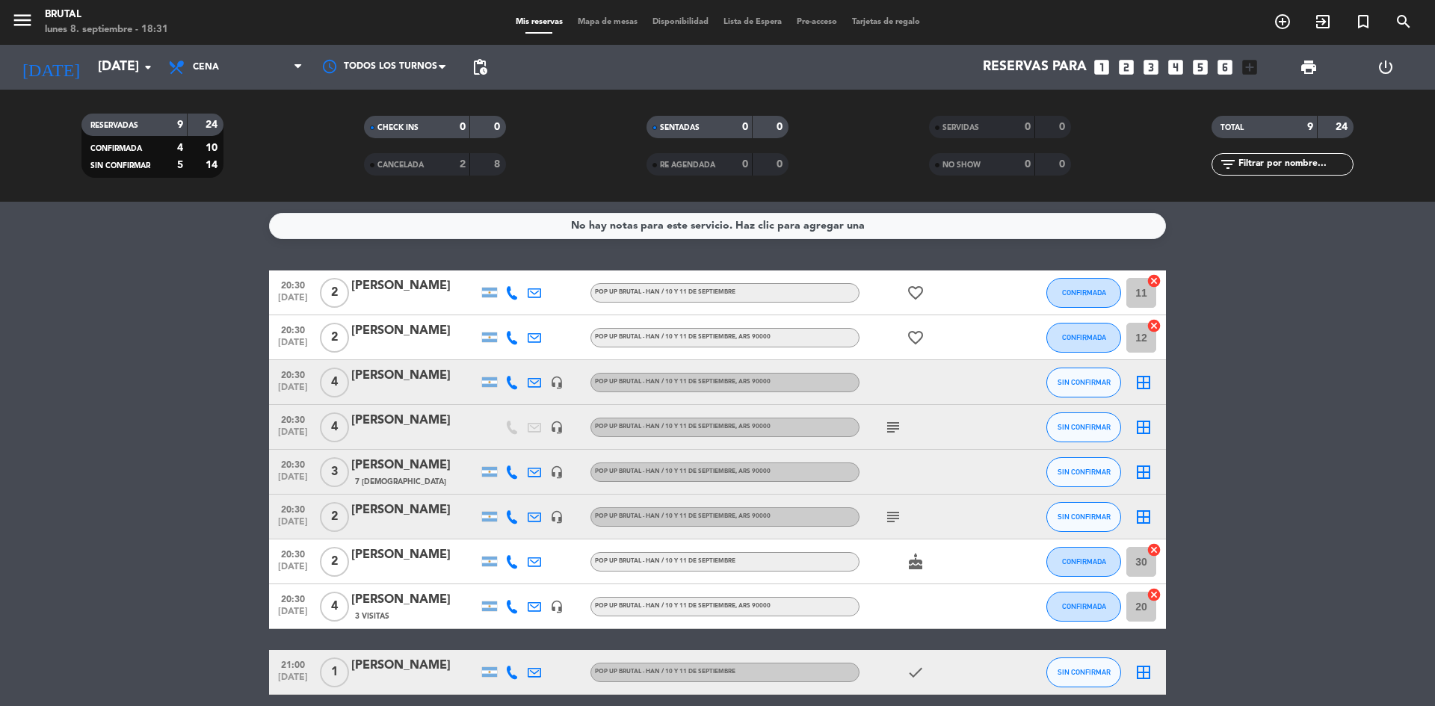
click at [407, 164] on span "CANCELADA" at bounding box center [400, 164] width 46 height 7
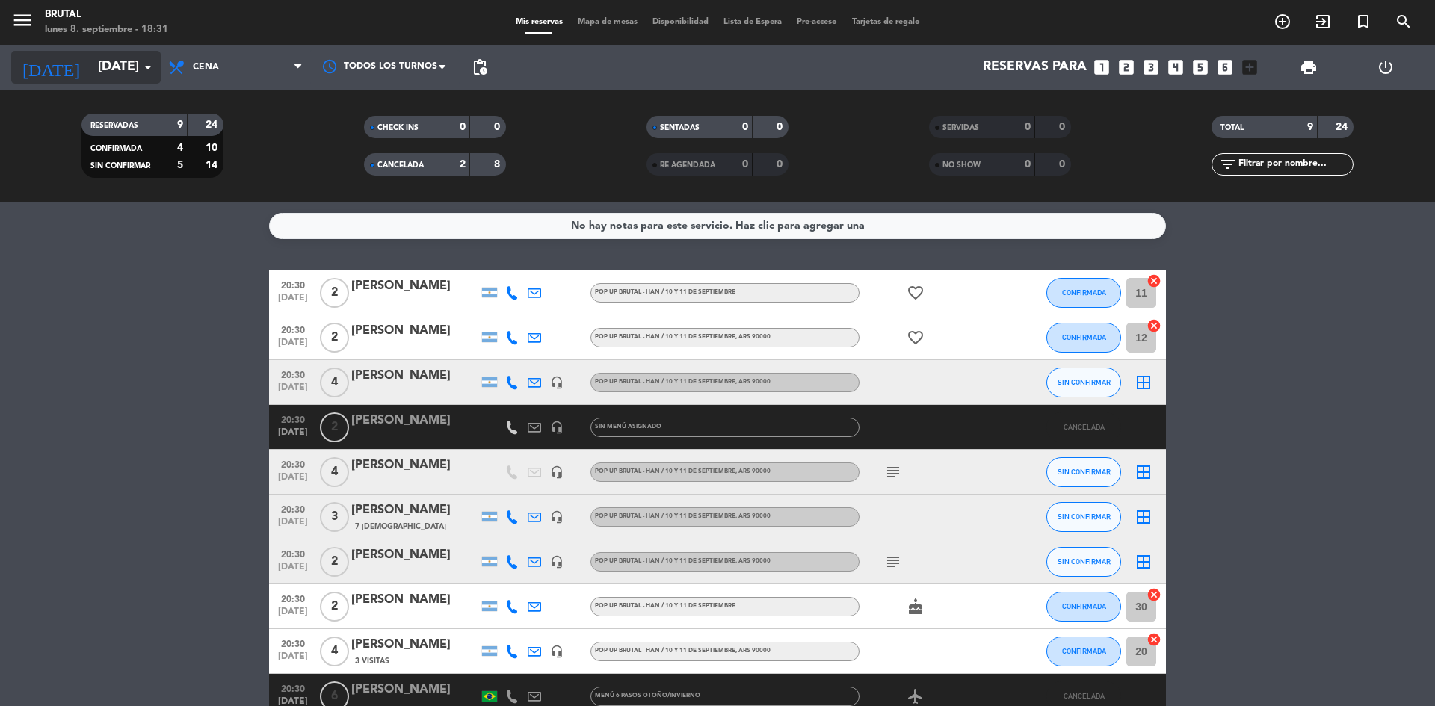
click at [145, 62] on icon "arrow_drop_down" at bounding box center [148, 67] width 18 height 18
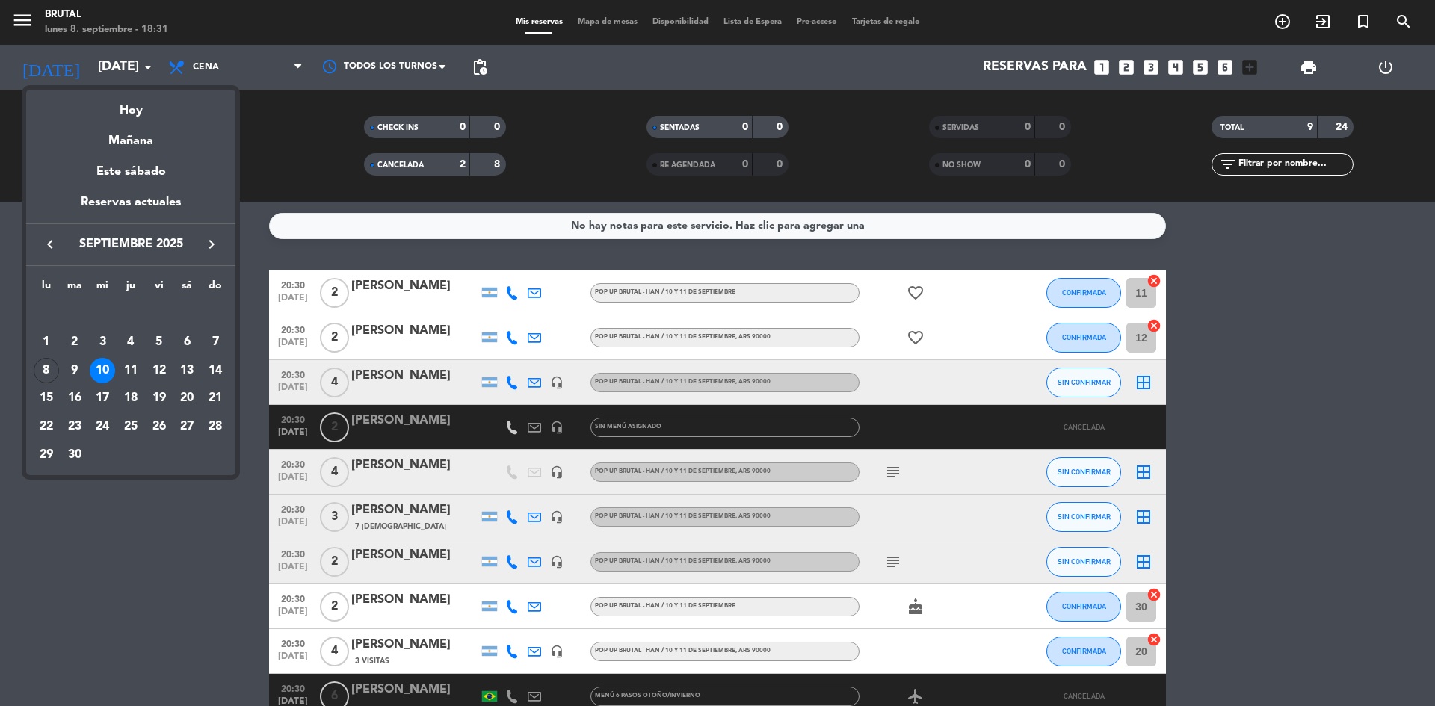
click at [124, 590] on div at bounding box center [717, 353] width 1435 height 706
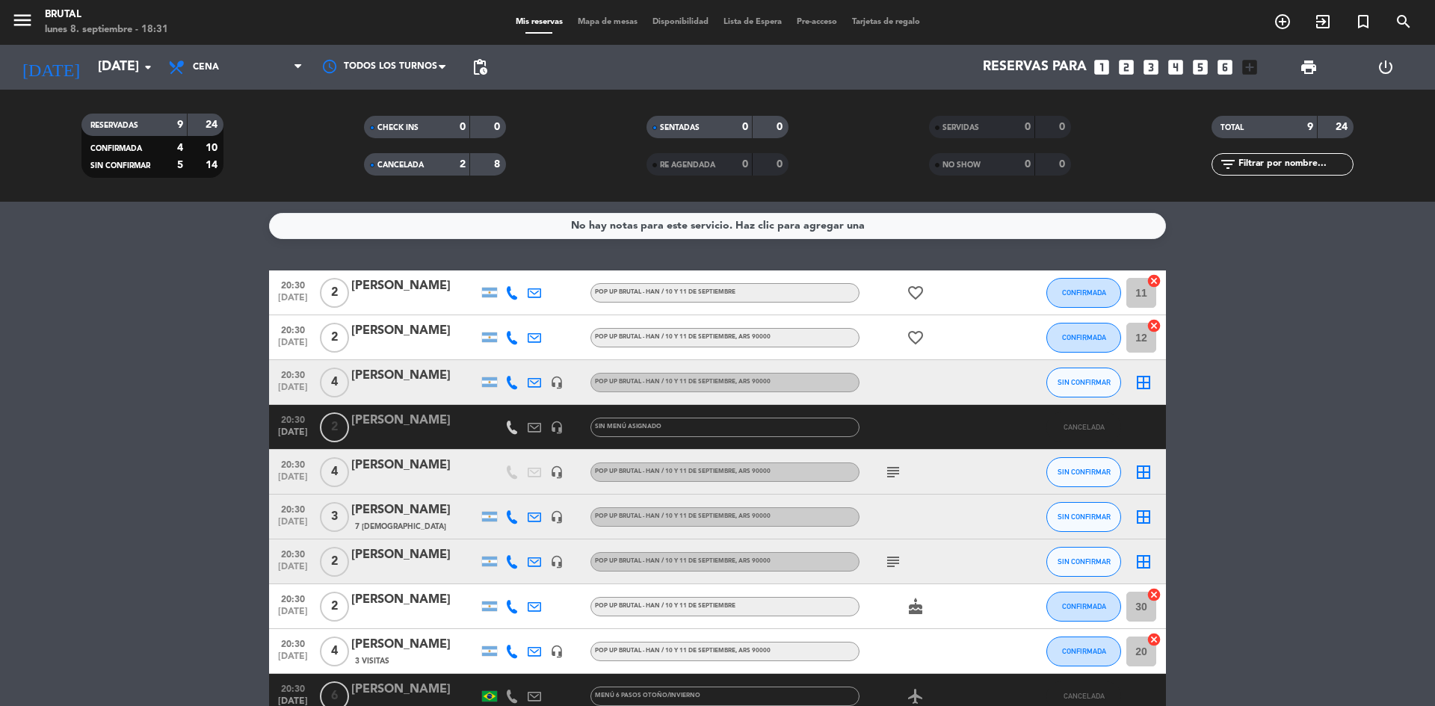
click at [439, 167] on div "2" at bounding box center [451, 164] width 30 height 17
